Goal: Use online tool/utility

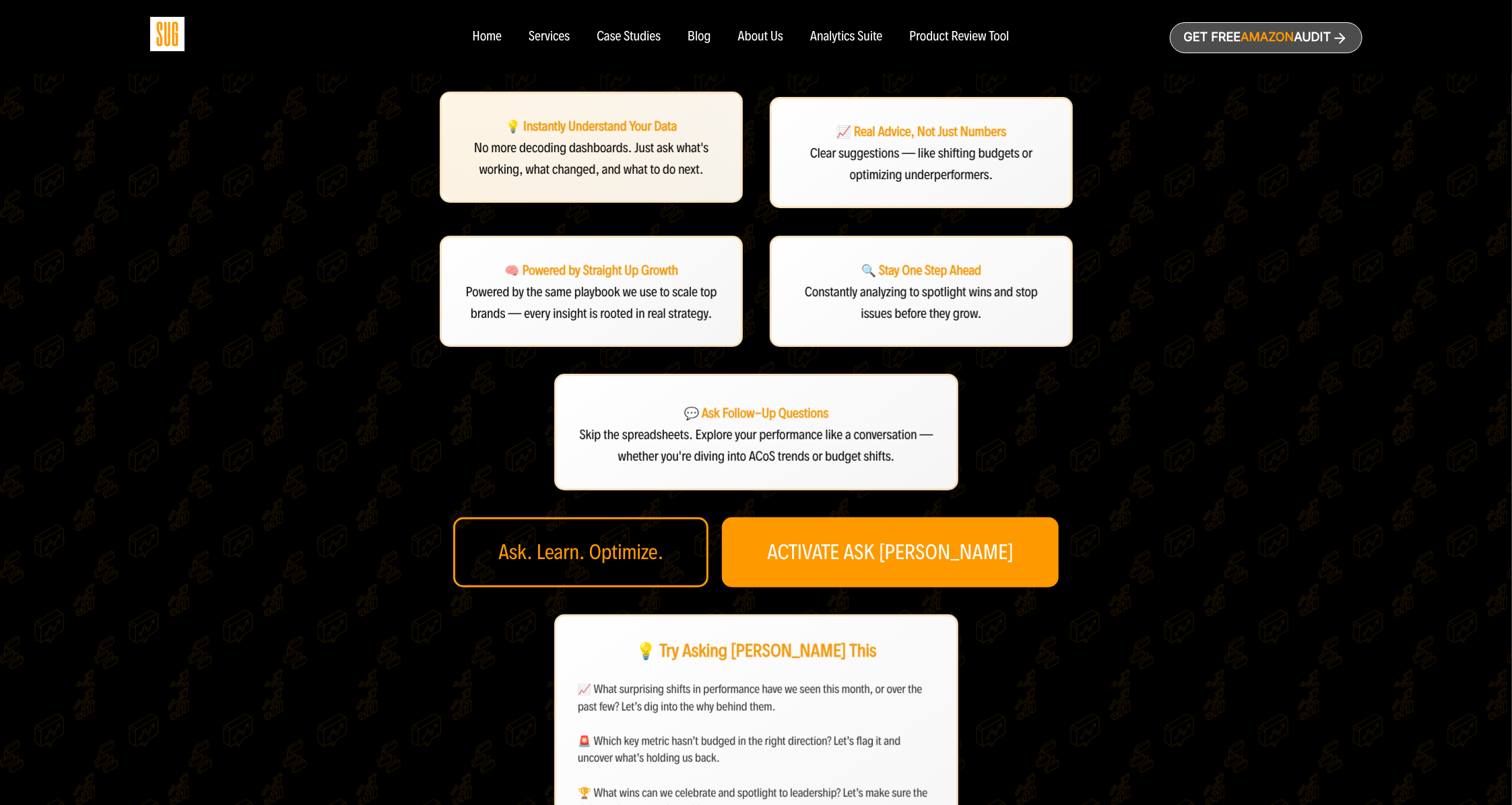
scroll to position [159, 0]
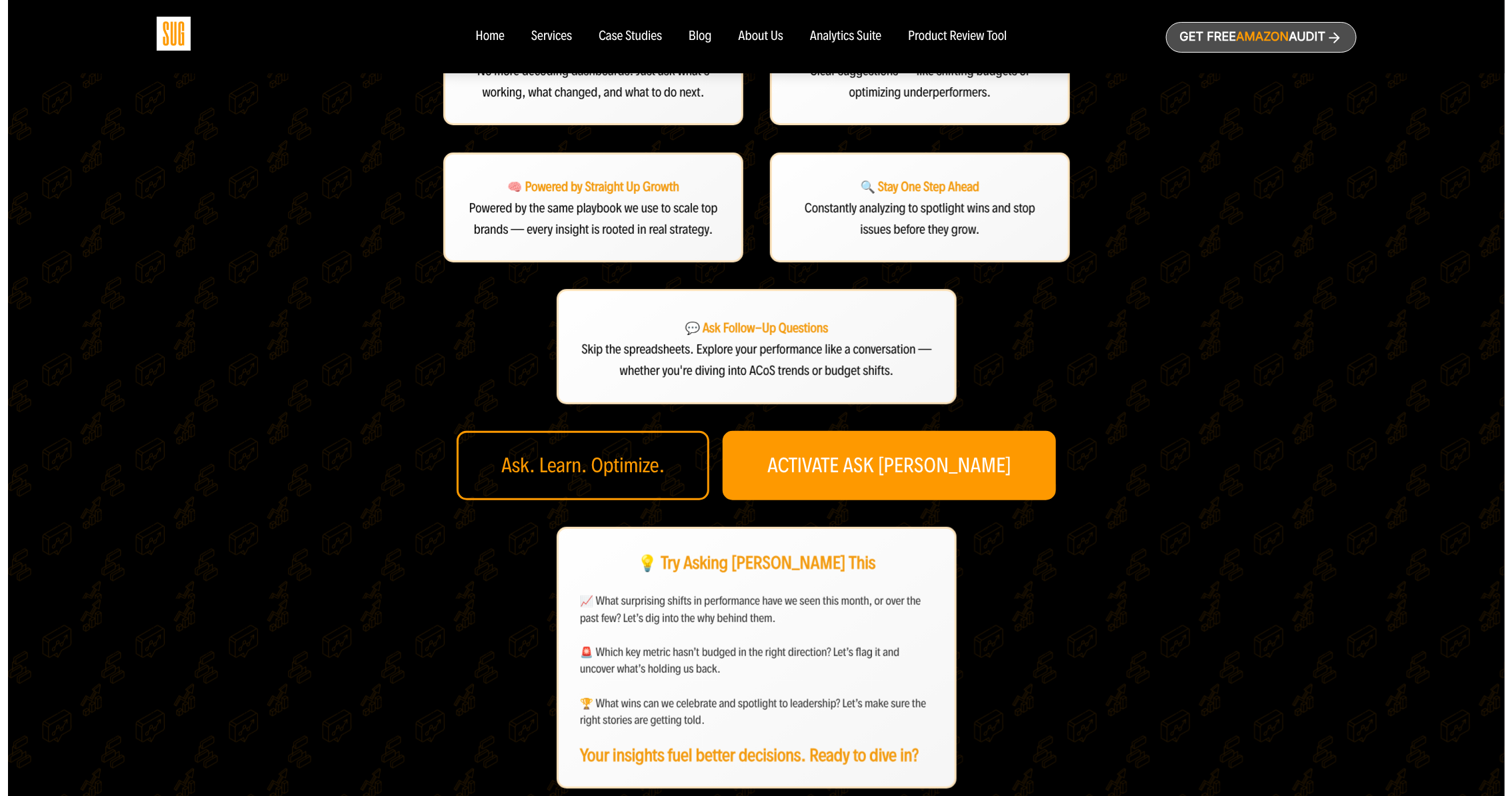
scroll to position [480, 0]
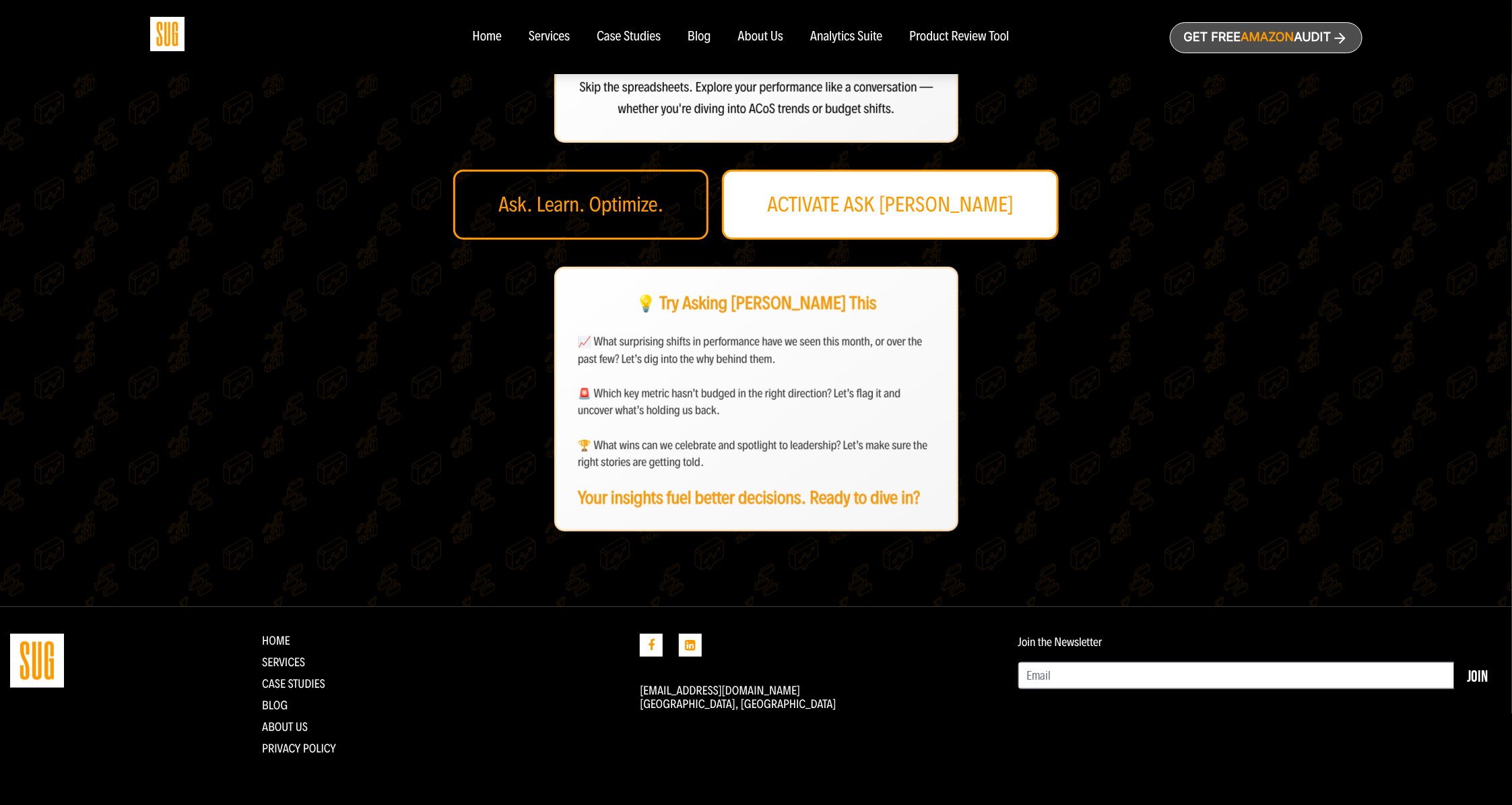
click at [926, 222] on link "ACTIVATE ASK DAN" at bounding box center [891, 205] width 337 height 70
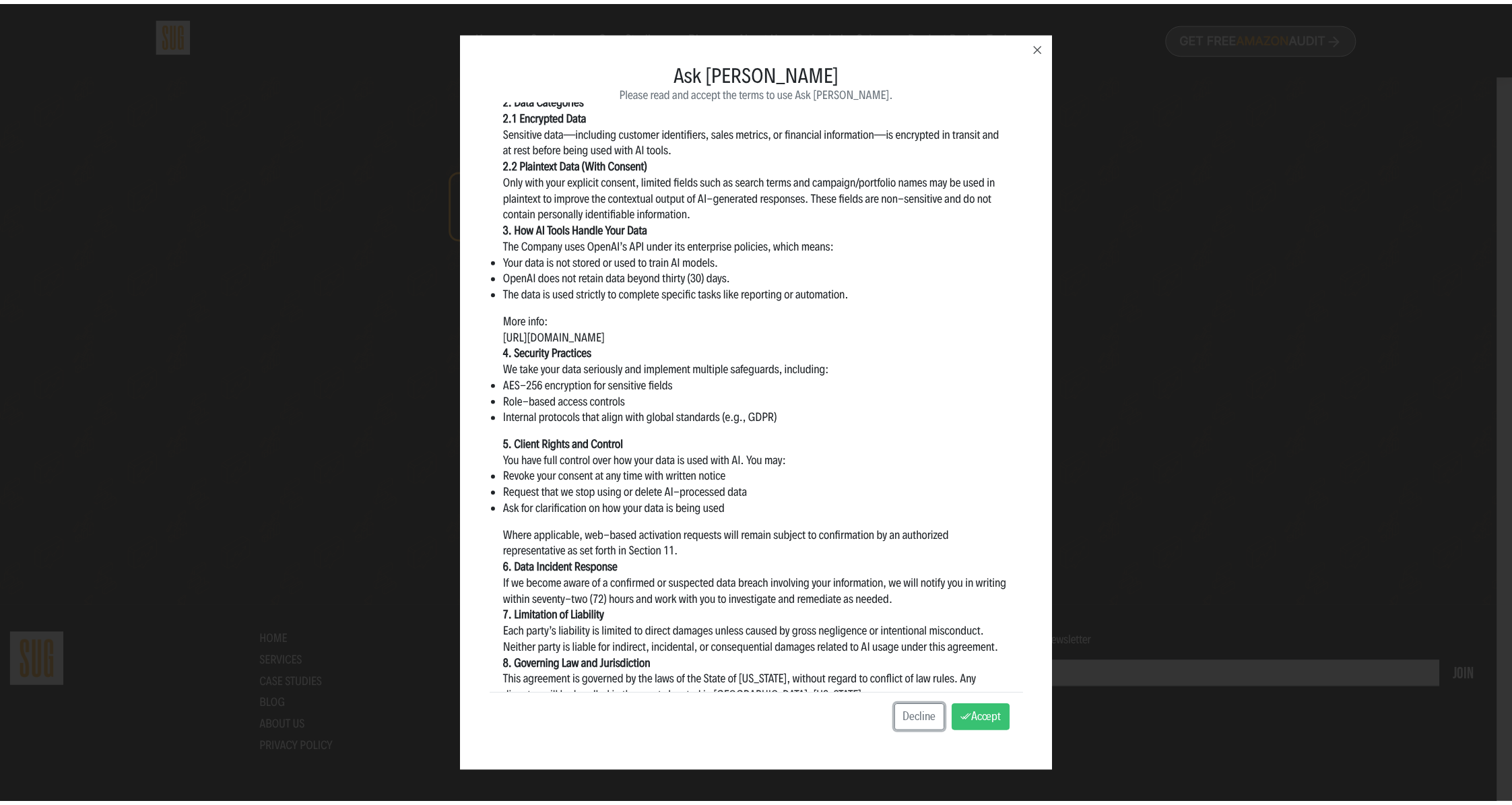
scroll to position [600, 0]
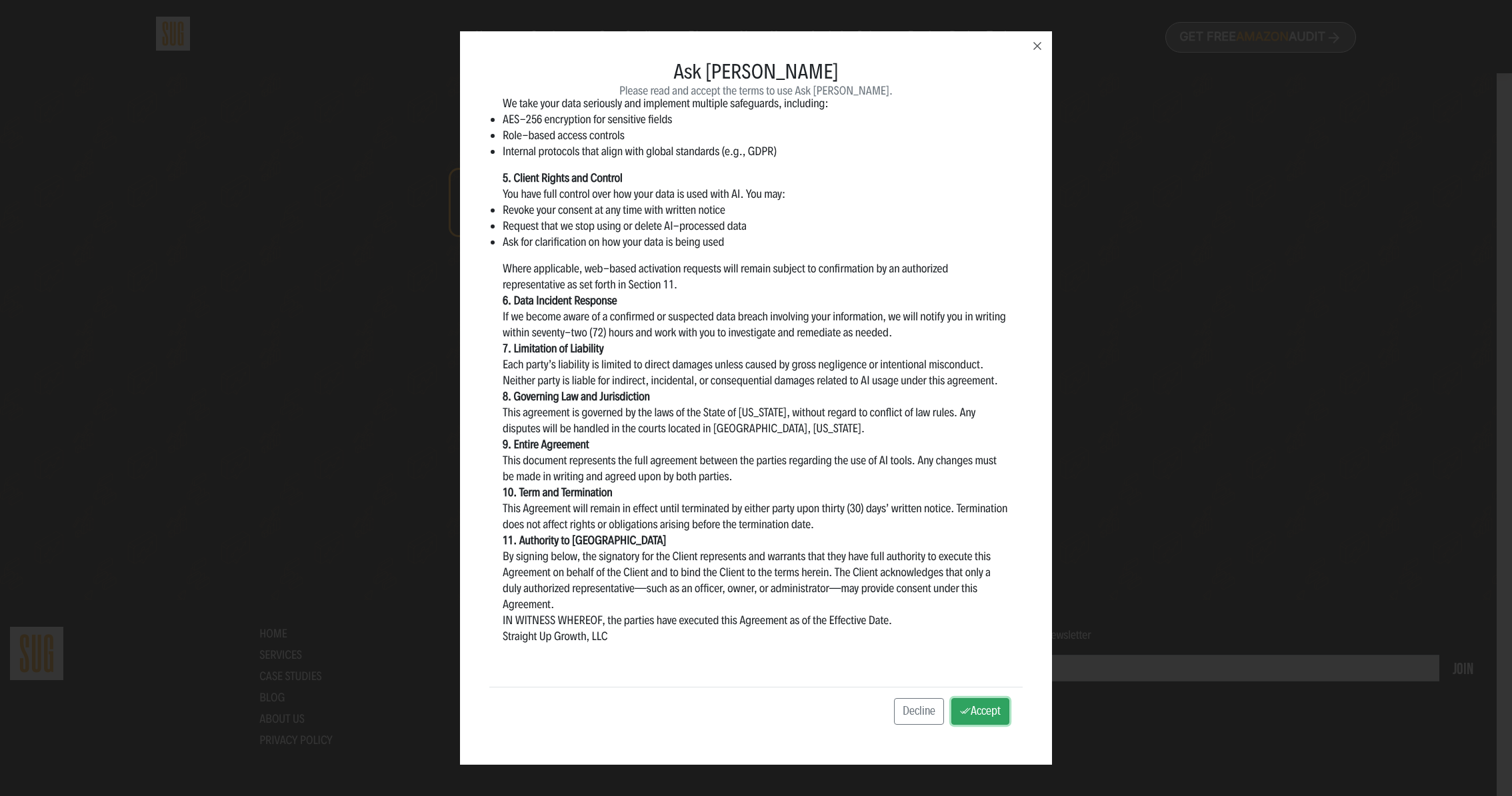
click at [968, 725] on button "Accept" at bounding box center [980, 711] width 58 height 27
click at [974, 710] on button "Accept" at bounding box center [980, 711] width 58 height 27
click at [1036, 52] on icon "button" at bounding box center [1036, 45] width 16 height 16
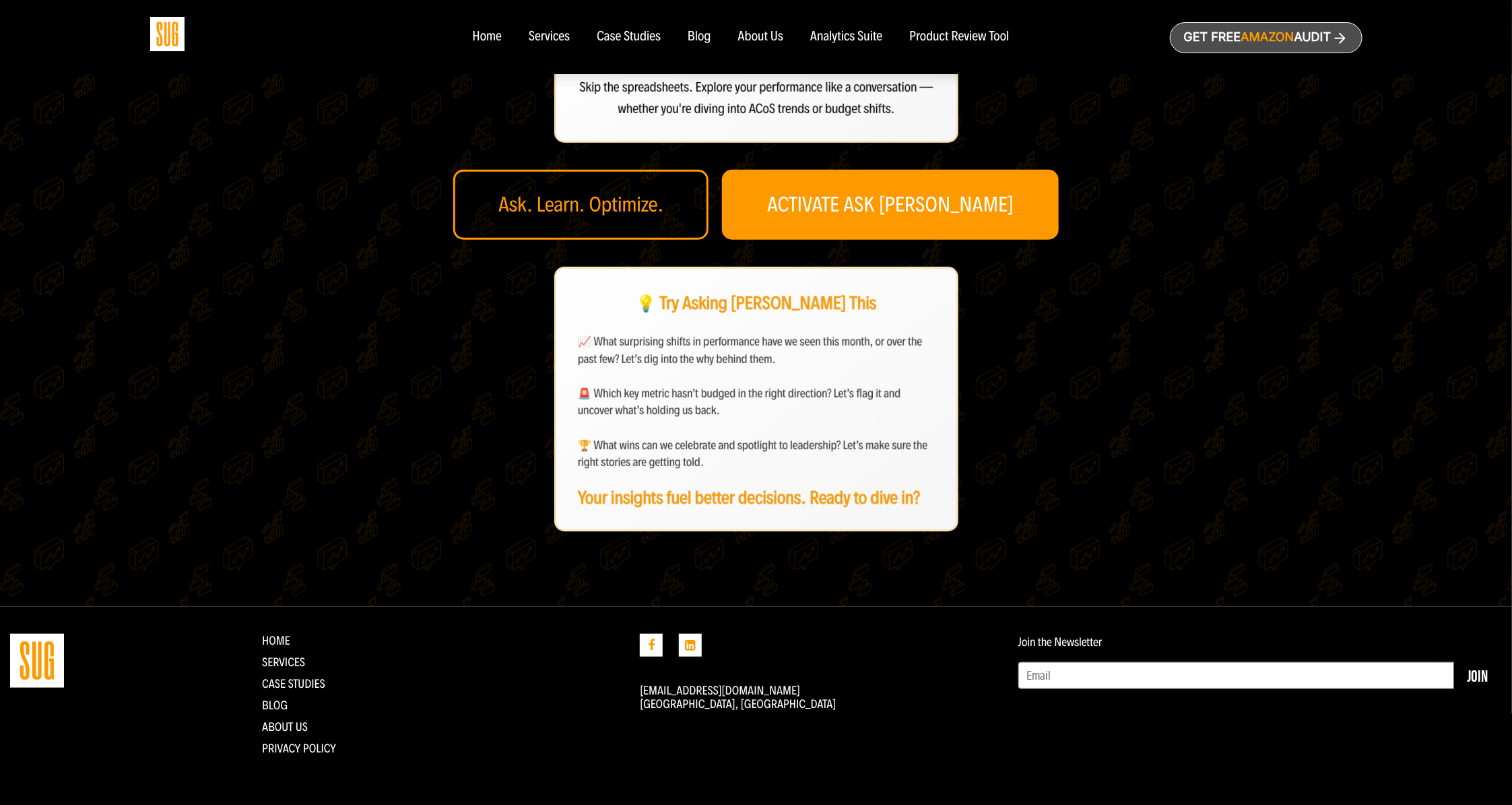
click at [1179, 142] on div "Meet Ask Dan: Your Amazon AI Growth Assistant 💡 Instantly Understand Your Data …" at bounding box center [756, 94] width 1341 height 874
